Goal: Task Accomplishment & Management: Manage account settings

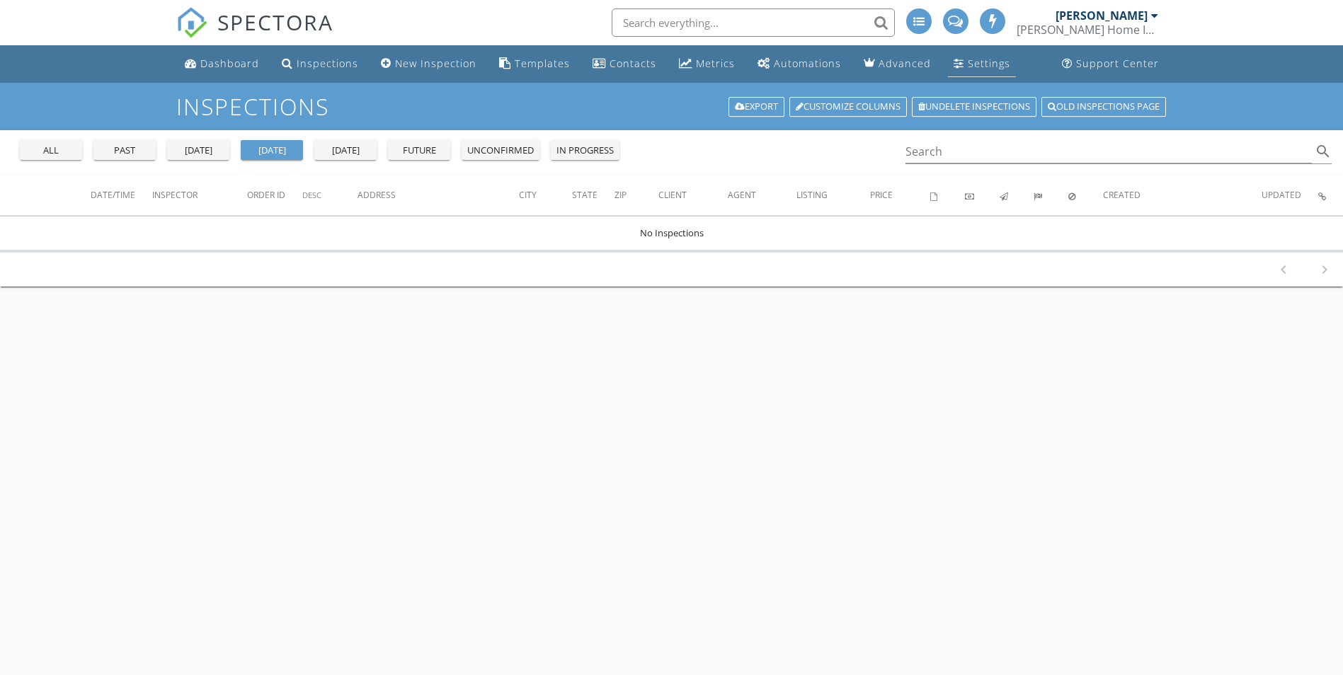
click at [993, 58] on div "Settings" at bounding box center [989, 63] width 42 height 13
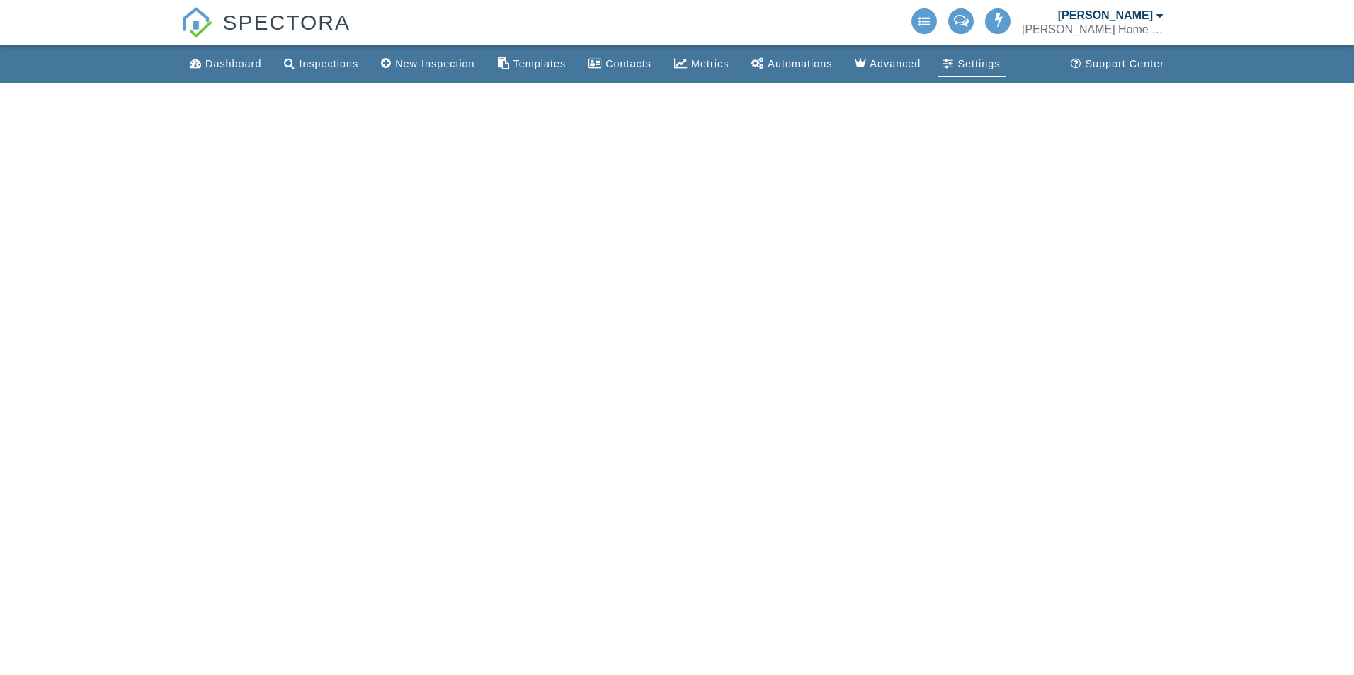
click at [1162, 7] on div "Nathaniel Pickrell Hawkins Home Inspections LLC" at bounding box center [1093, 22] width 142 height 45
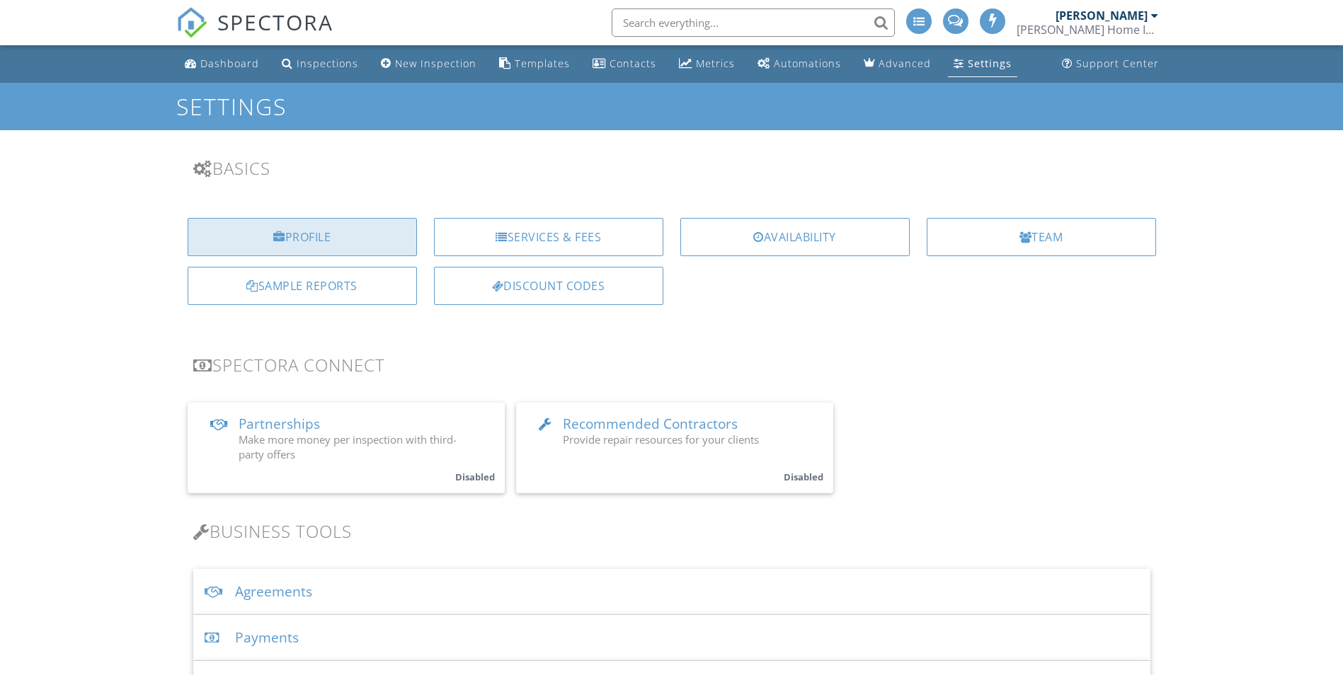
click at [331, 244] on div "Profile" at bounding box center [302, 237] width 229 height 38
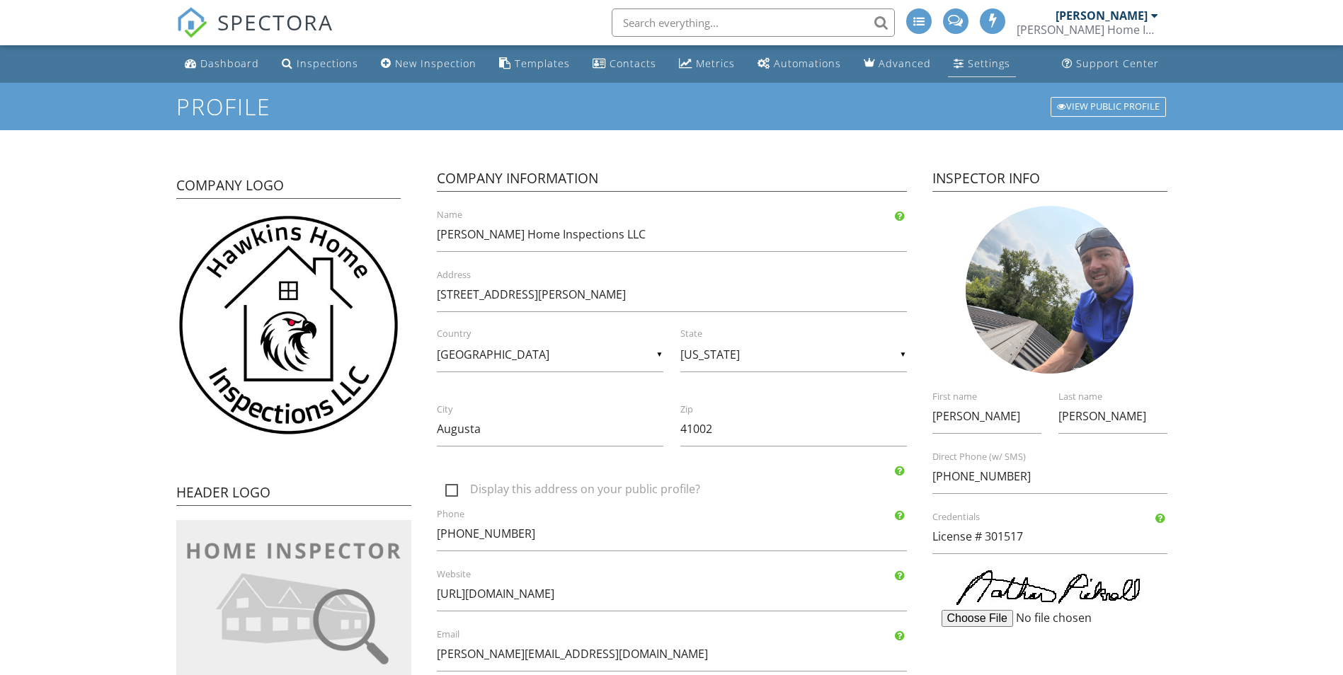
click at [987, 65] on div "Settings" at bounding box center [989, 63] width 42 height 13
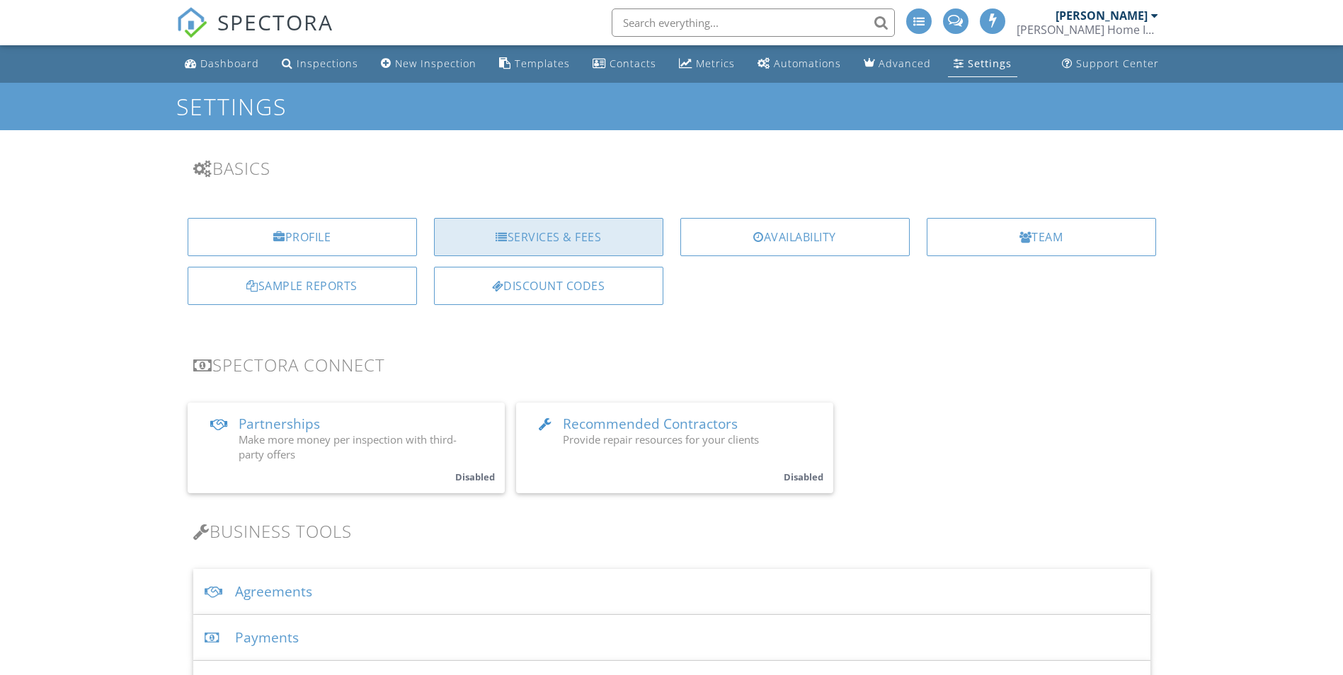
click at [529, 246] on div "Services & Fees" at bounding box center [548, 237] width 229 height 38
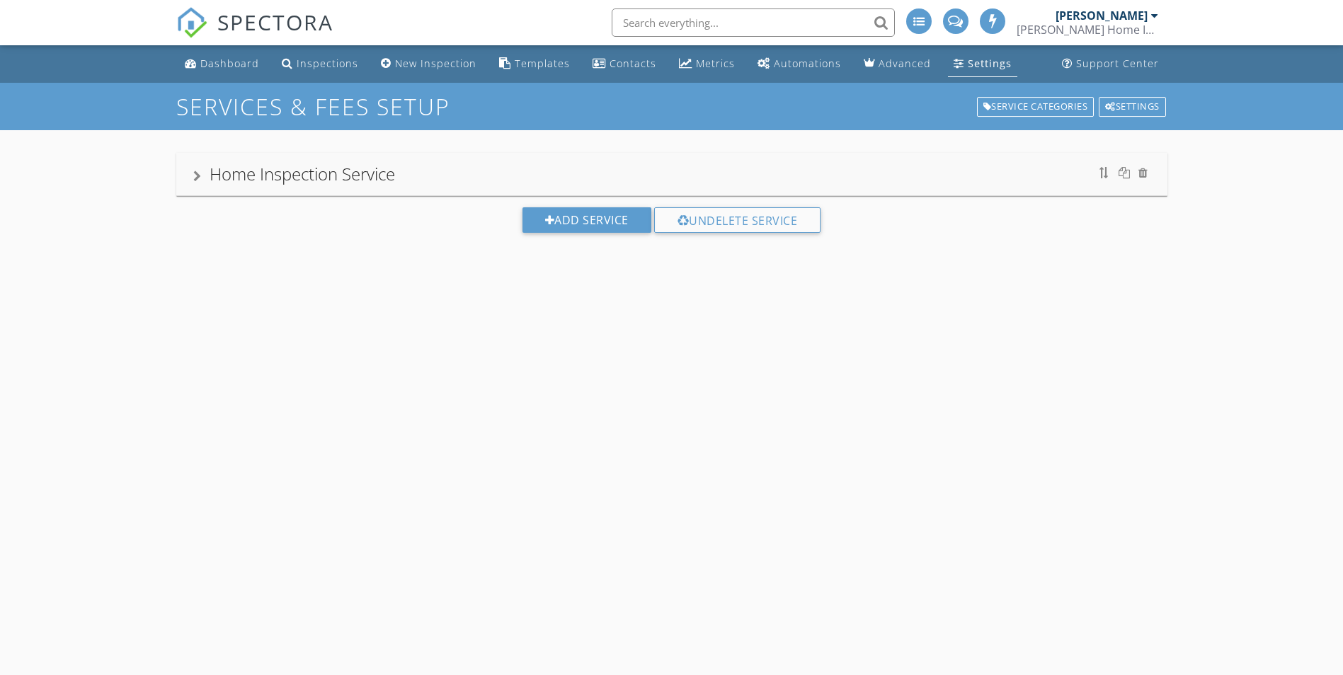
click at [594, 168] on div "Home Inspection Service" at bounding box center [671, 173] width 957 height 25
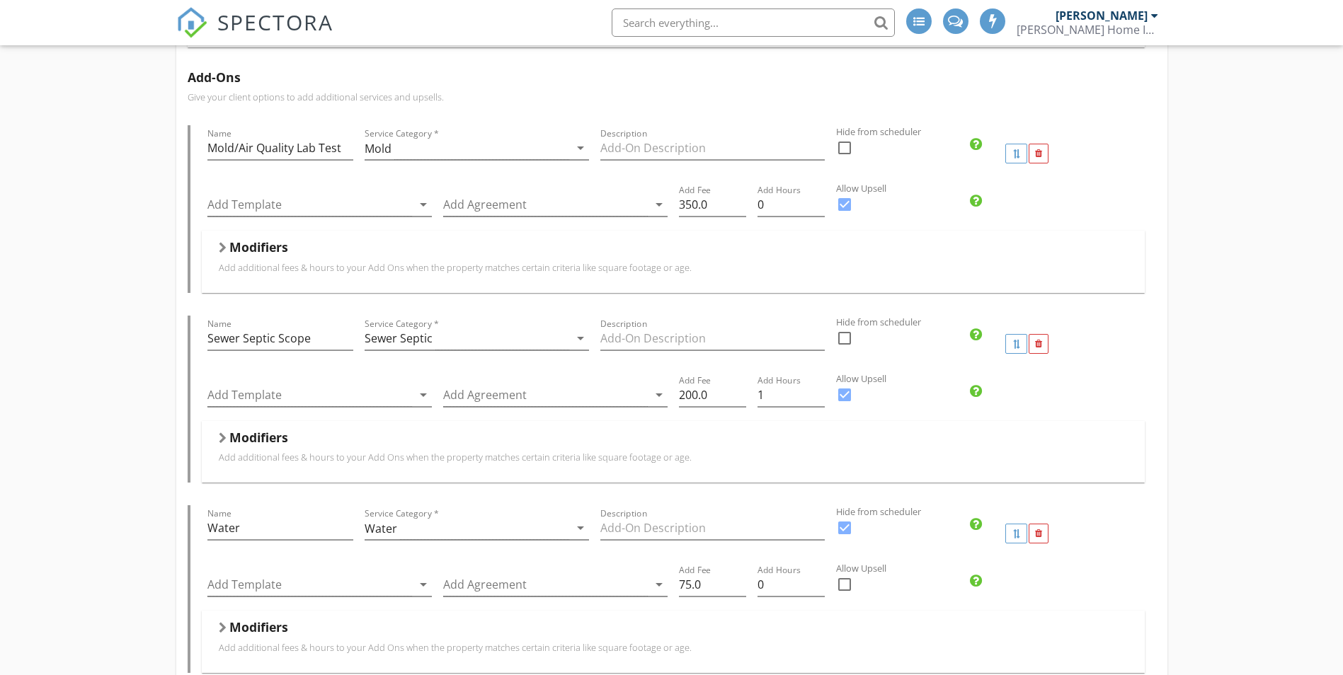
scroll to position [283, 0]
